Goal: Go to known website: Access a specific website the user already knows

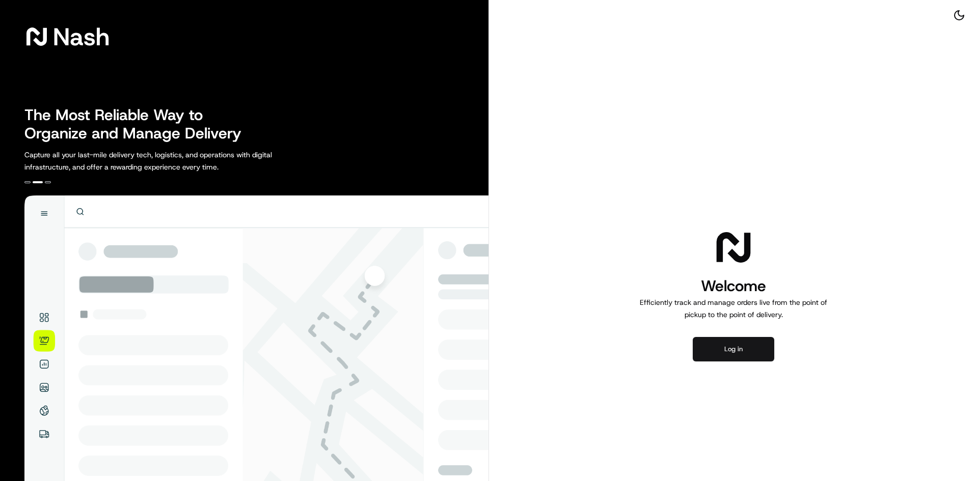
click at [731, 343] on button "Log in" at bounding box center [733, 349] width 81 height 24
